Goal: Task Accomplishment & Management: Manage account settings

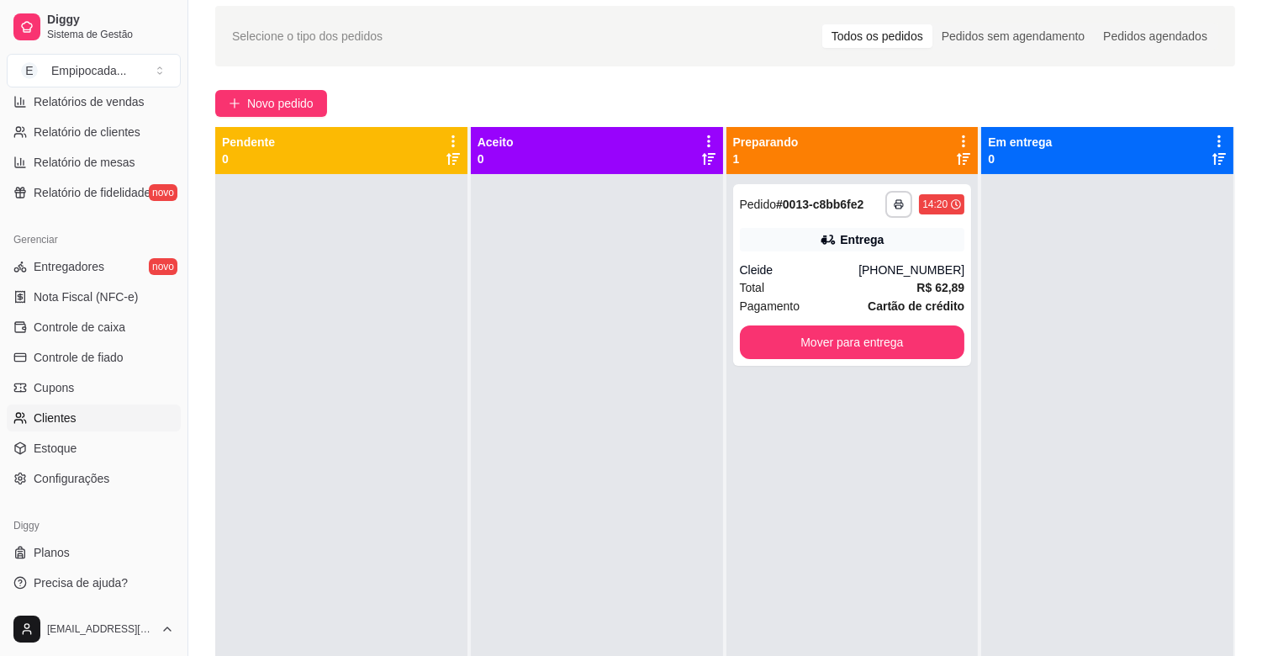
scroll to position [187, 0]
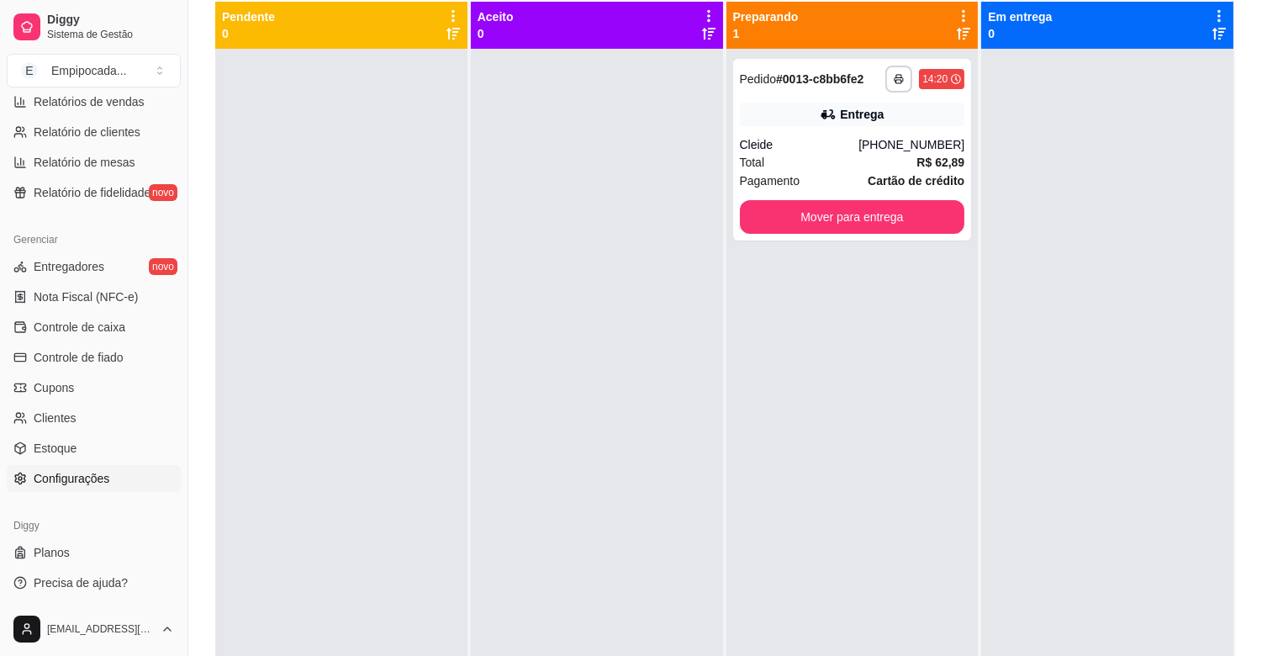
click at [92, 474] on span "Configurações" at bounding box center [72, 478] width 76 height 17
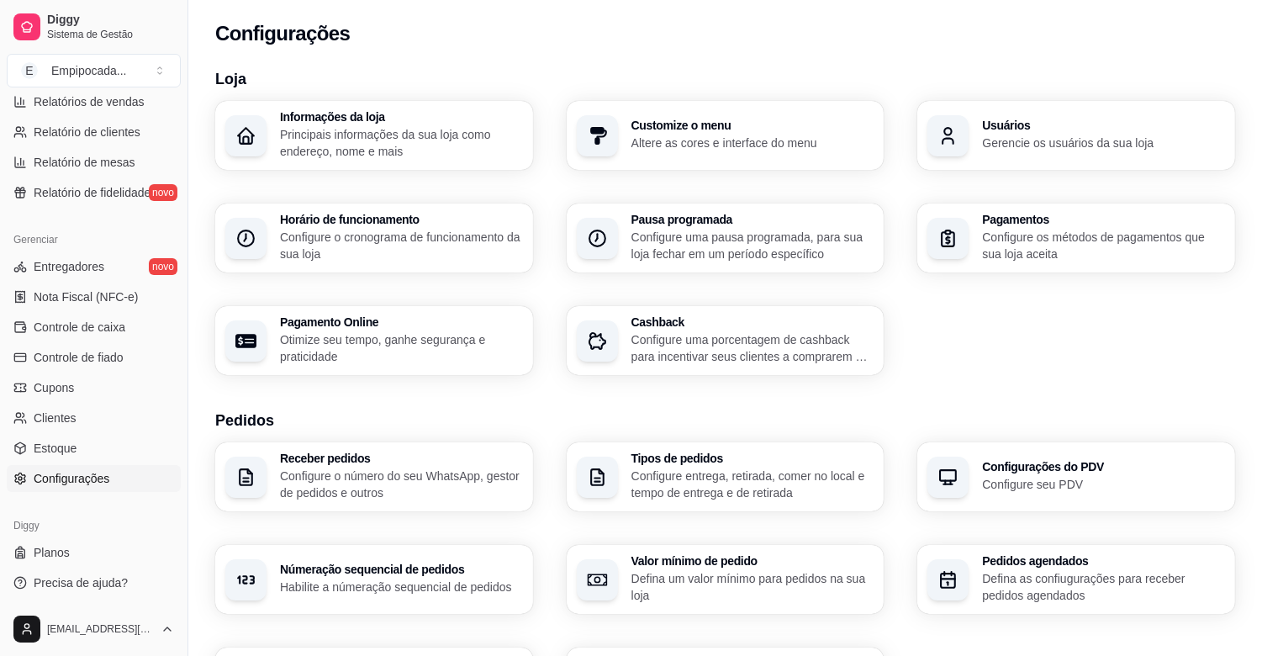
click at [430, 472] on p "Configure o número do seu WhatsApp, gestor de pedidos e outros" at bounding box center [401, 484] width 243 height 34
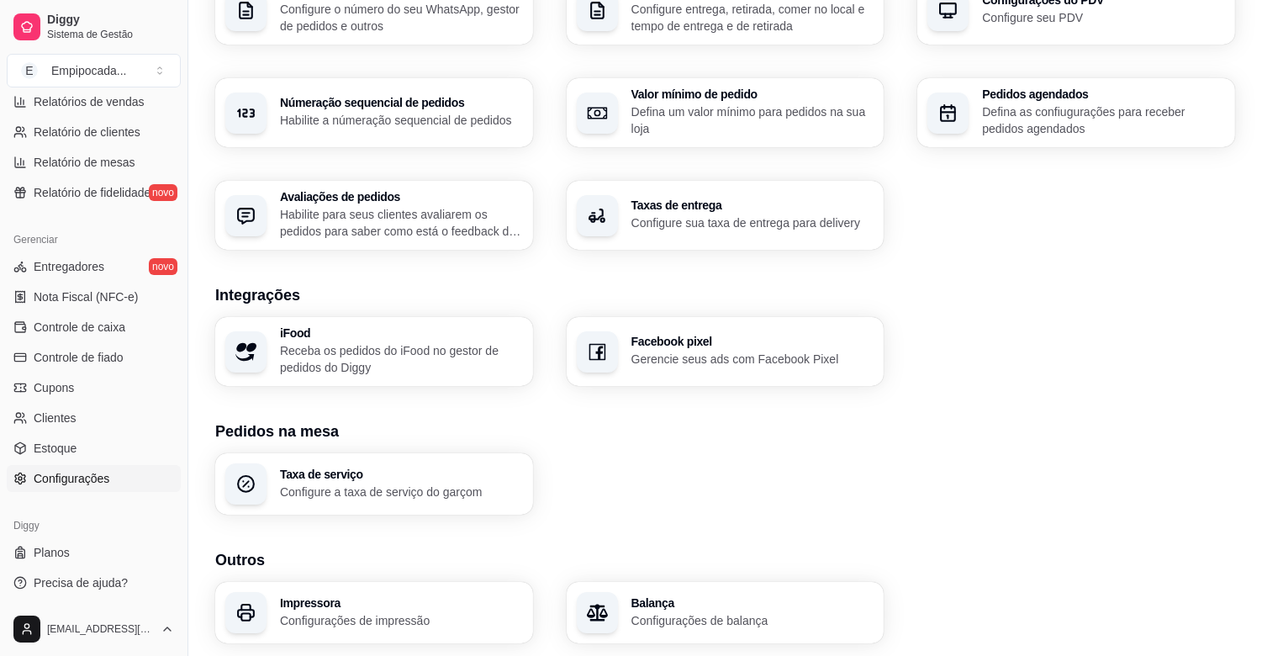
scroll to position [522, 0]
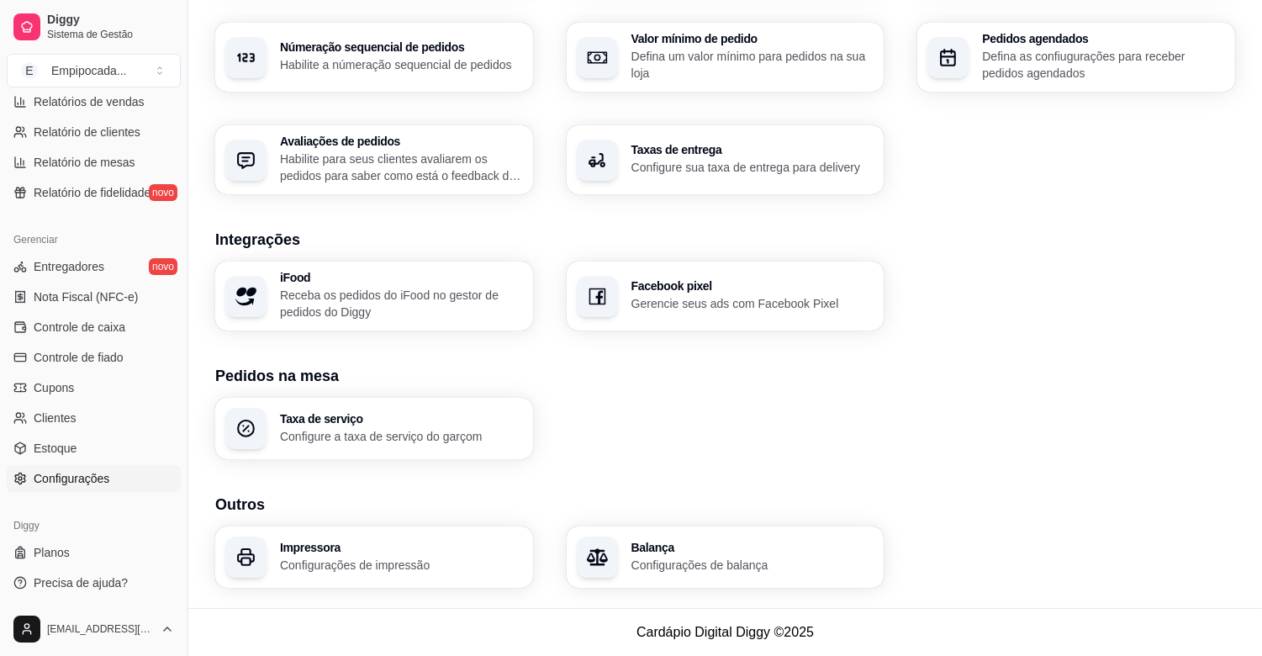
click at [416, 561] on p "Configurações de impressão" at bounding box center [401, 564] width 243 height 17
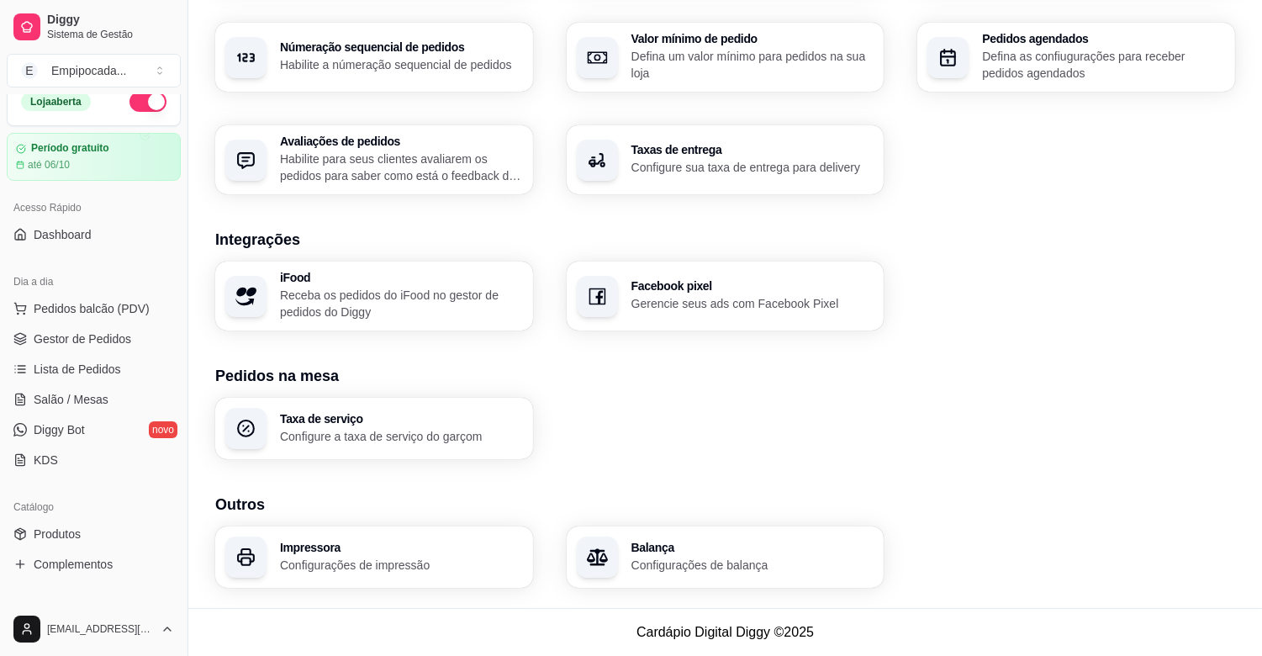
scroll to position [0, 0]
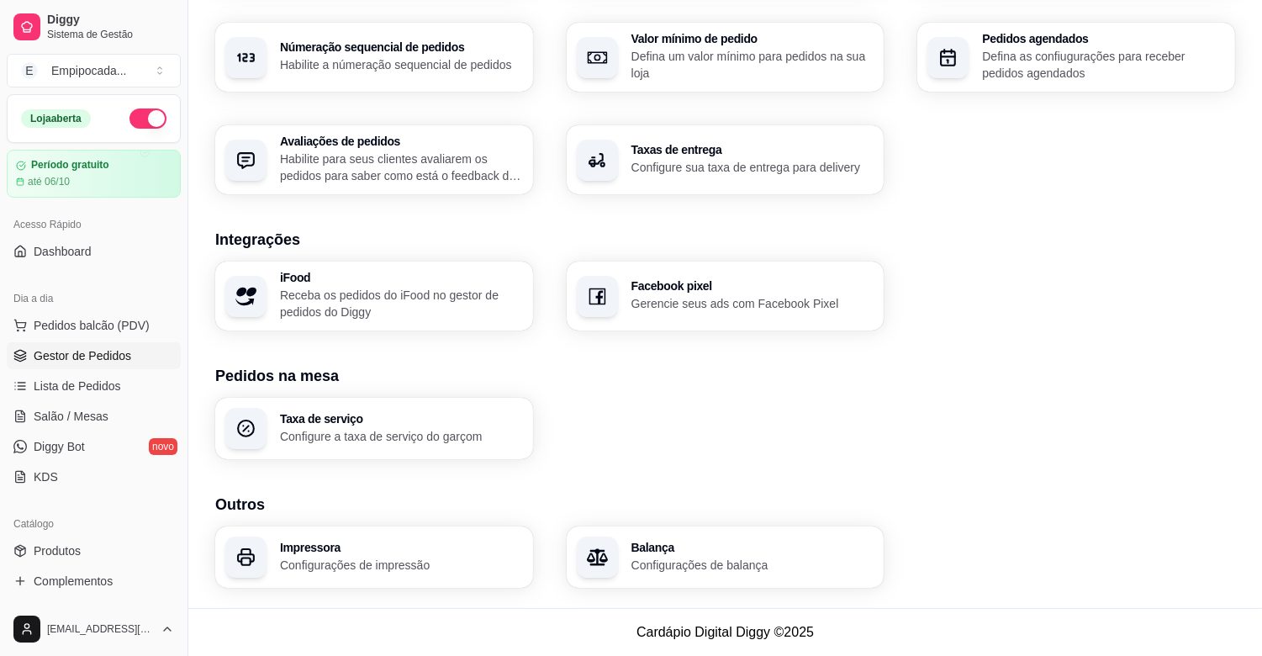
click at [92, 358] on span "Gestor de Pedidos" at bounding box center [83, 355] width 98 height 17
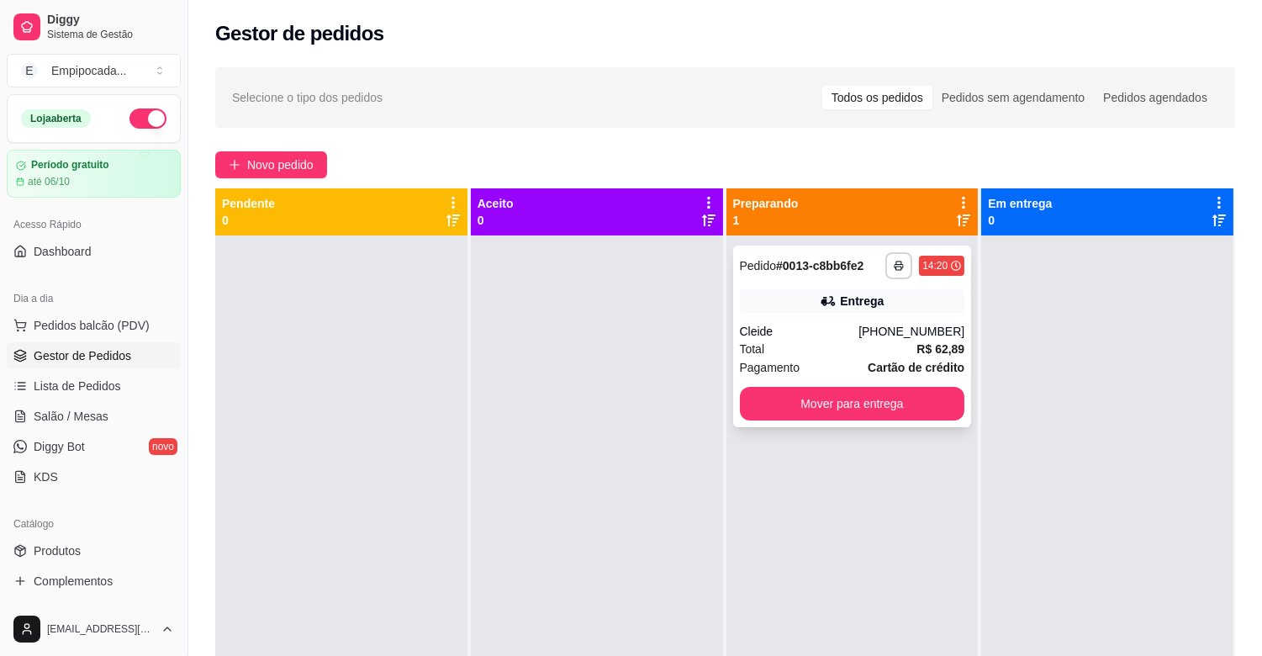
click at [830, 332] on div "Cleide" at bounding box center [799, 331] width 119 height 17
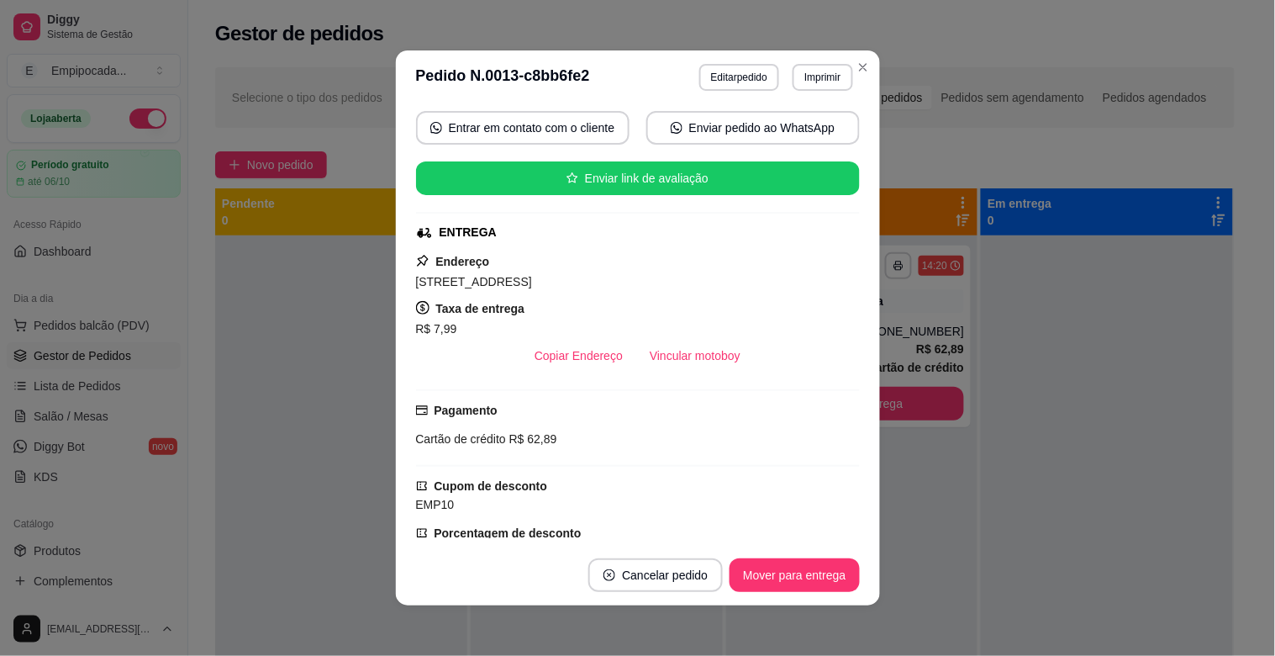
scroll to position [113, 0]
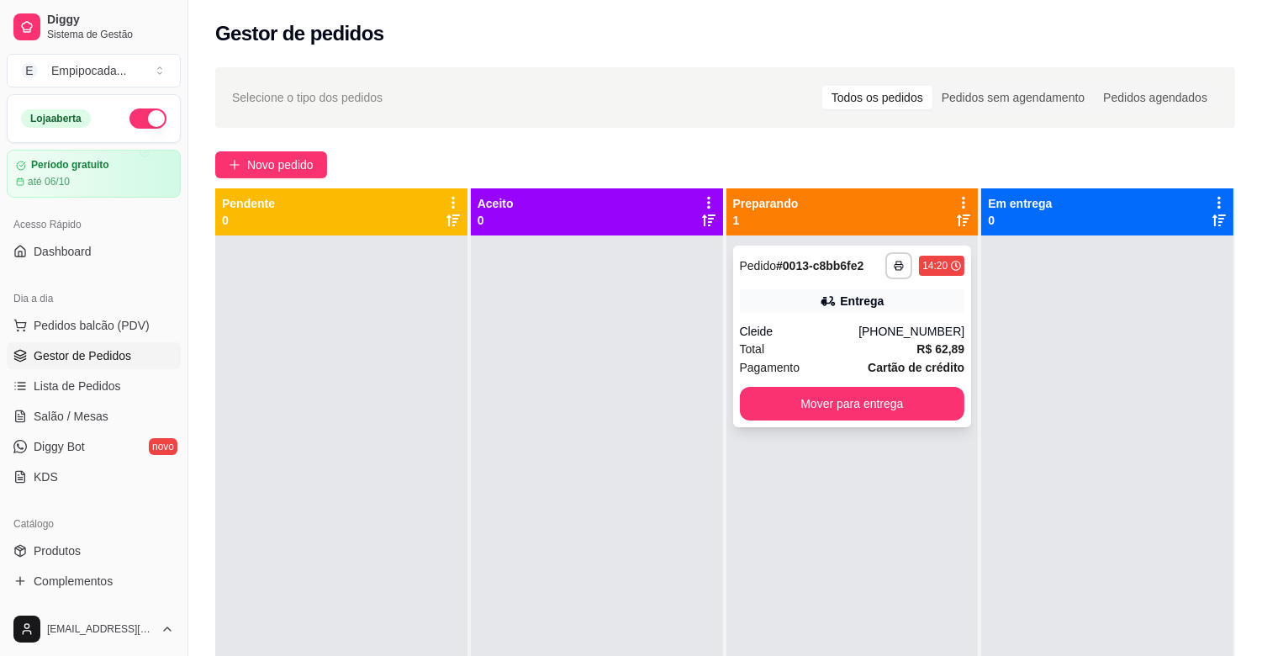
click at [894, 331] on div "[PHONE_NUMBER]" at bounding box center [911, 331] width 106 height 17
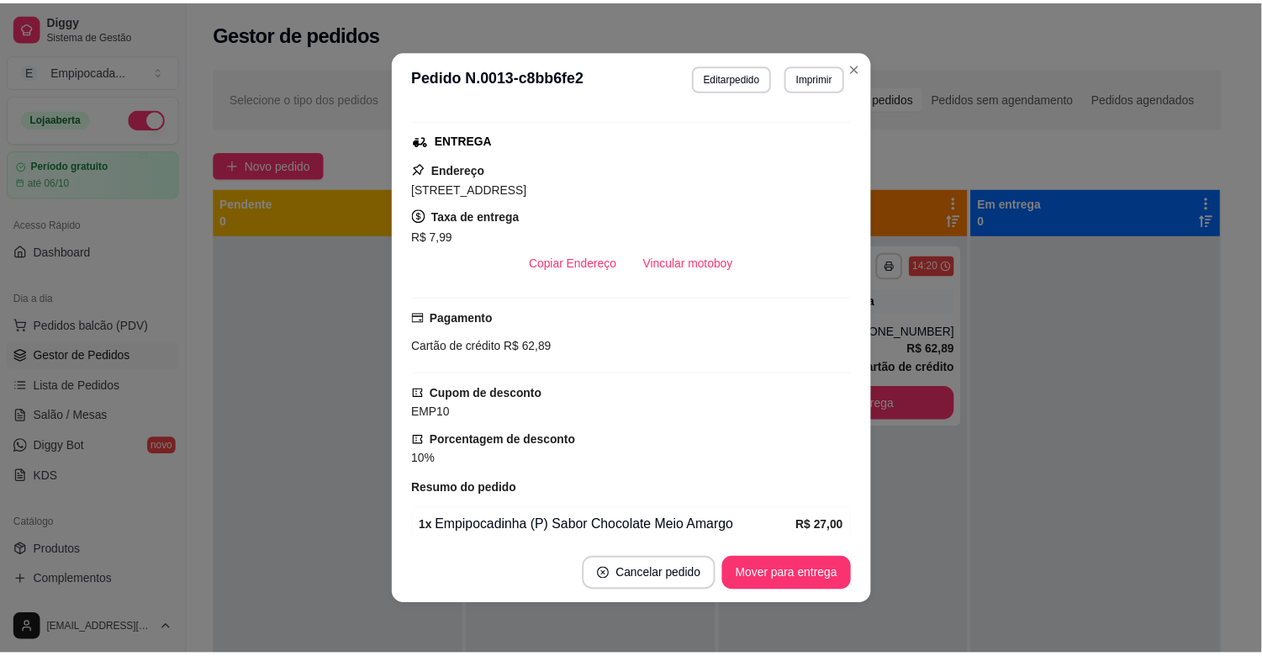
scroll to position [280, 0]
